Goal: Task Accomplishment & Management: Use online tool/utility

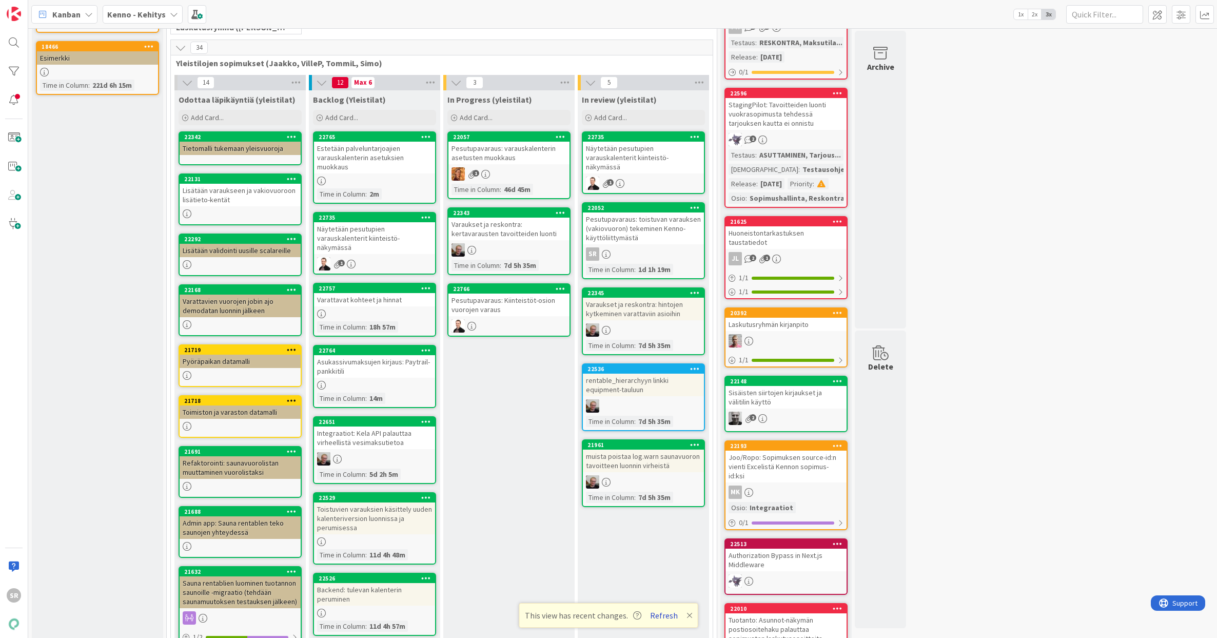
click at [658, 616] on button "Refresh" at bounding box center [663, 615] width 35 height 13
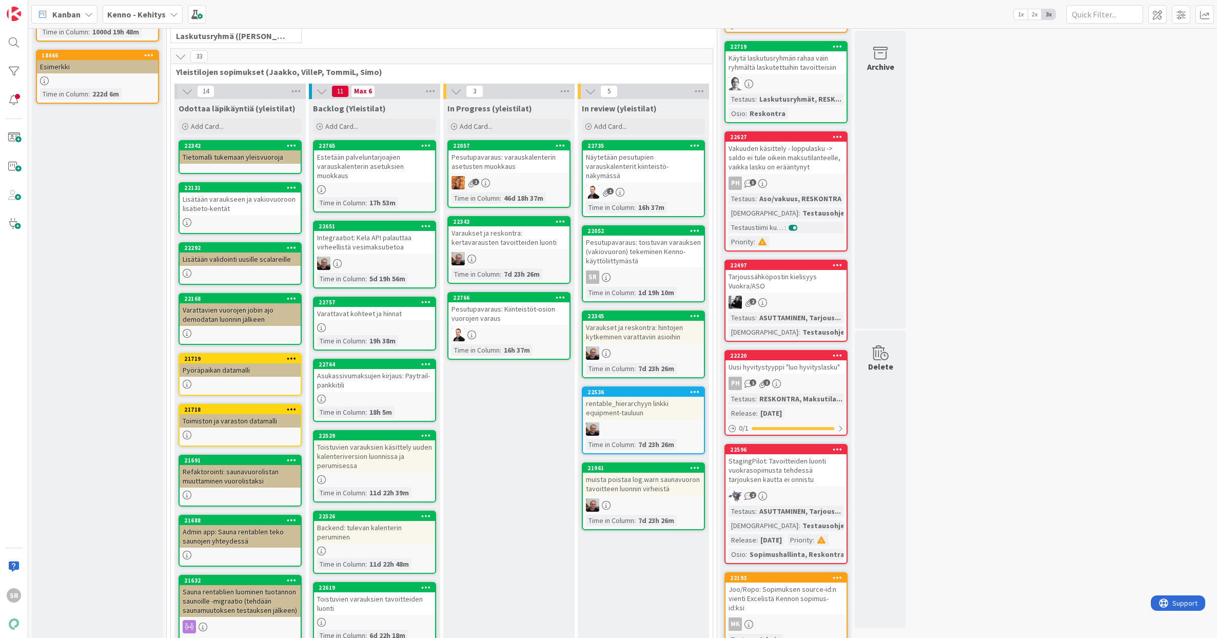
click at [488, 312] on div "Pesutupavaraus: Kiinteistöt-osion vuorojen varaus" at bounding box center [508, 313] width 121 height 23
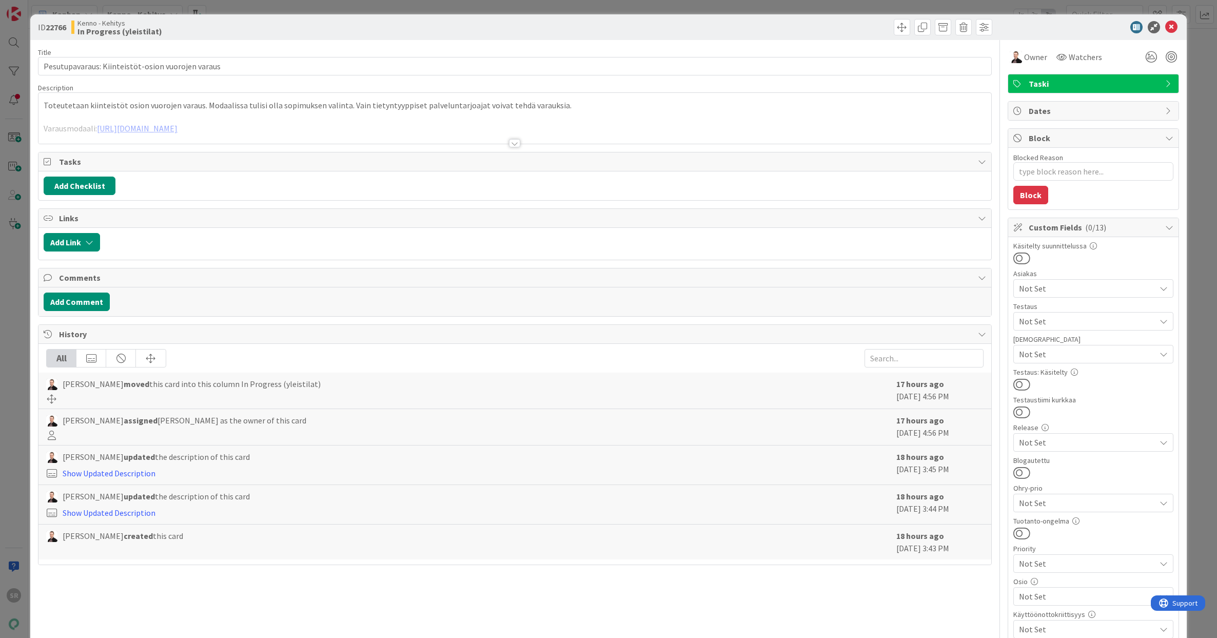
click at [514, 145] on div at bounding box center [514, 143] width 11 height 8
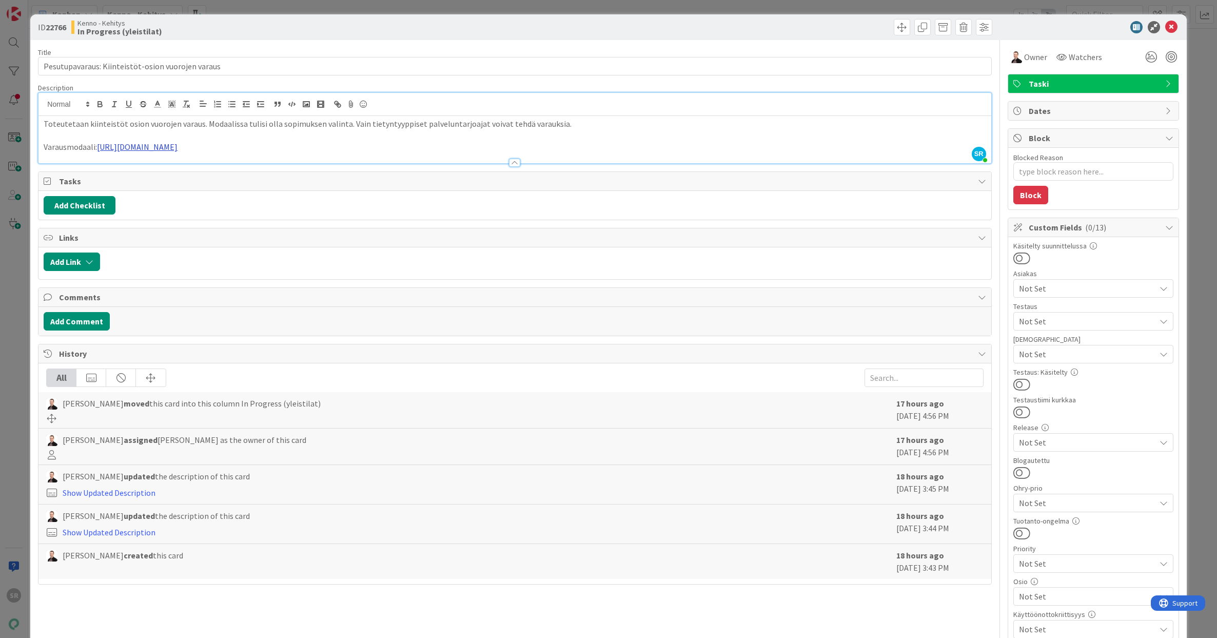
click at [178, 147] on link "https://www.figma.com/design/0IJ8fGlasErUUd7odgirDN/Sopimushallinta?node-id=165…" at bounding box center [137, 147] width 81 height 10
click at [290, 165] on link "https://www.figma.com/design/0IJ8fGlasErUUd7odgirDN/Sopimushallinta?node-id=165…" at bounding box center [280, 166] width 70 height 13
type textarea "x"
